Goal: Book appointment/travel/reservation

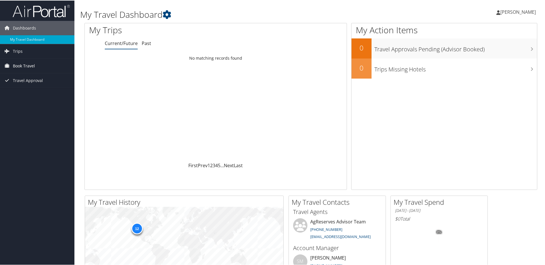
click at [29, 66] on span "Book Travel" at bounding box center [24, 65] width 22 height 14
click at [47, 92] on link "Book/Manage Online Trips" at bounding box center [37, 94] width 74 height 9
